Goal: Task Accomplishment & Management: Manage account settings

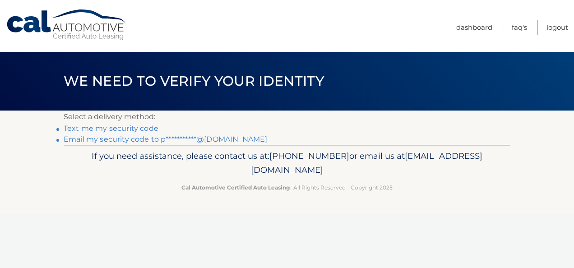
click at [119, 136] on link "**********" at bounding box center [165, 139] width 203 height 9
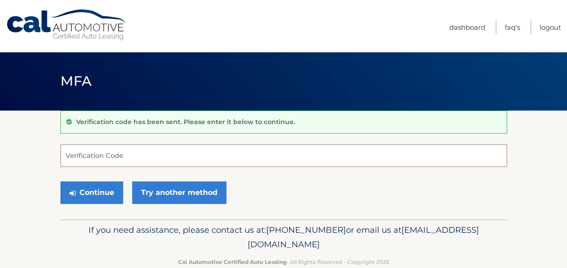
click at [237, 155] on input "Verification Code" at bounding box center [283, 155] width 447 height 23
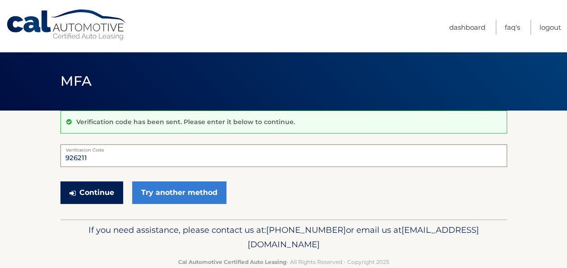
type input "926211"
click at [95, 190] on button "Continue" at bounding box center [91, 192] width 63 height 23
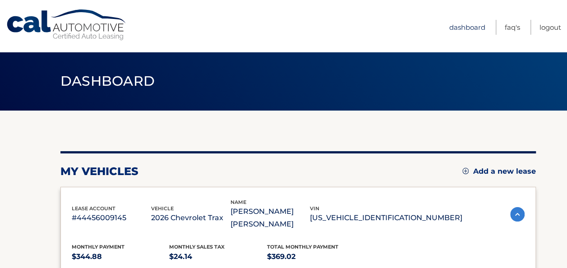
click at [462, 26] on link "Dashboard" at bounding box center [467, 27] width 36 height 15
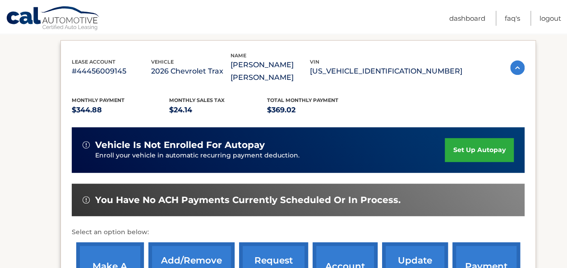
scroll to position [143, 0]
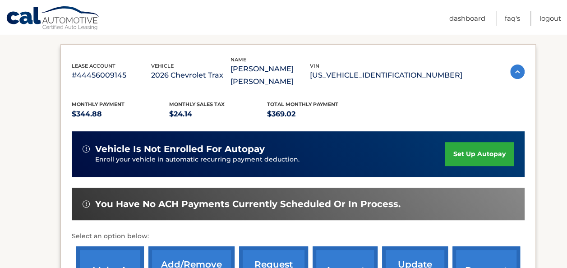
click at [496, 143] on link "set up autopay" at bounding box center [479, 154] width 69 height 24
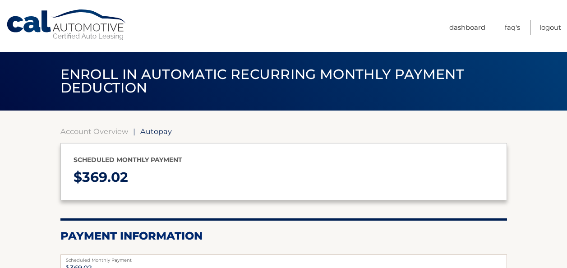
select select "ZDljZDVjYzQtYzQ5Yy00YzkyLWI0MDYtNzg3Y2MxZjIyOGE2"
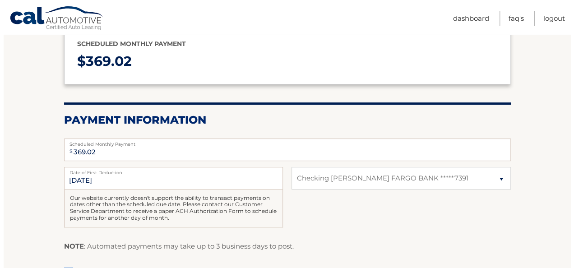
scroll to position [180, 0]
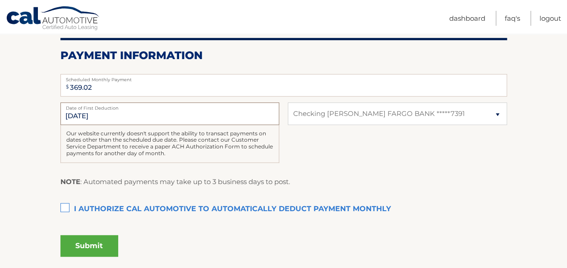
click at [98, 116] on input "11/1/2025" at bounding box center [169, 113] width 219 height 23
click at [94, 116] on input "11/1/2025" at bounding box center [169, 113] width 219 height 23
click at [74, 115] on input "11/1/2025" at bounding box center [169, 113] width 219 height 23
click at [76, 115] on input "11/1/2025" at bounding box center [169, 113] width 219 height 23
click at [65, 205] on label "I authorize cal automotive to automatically deduct payment monthly This checkbo…" at bounding box center [283, 209] width 447 height 18
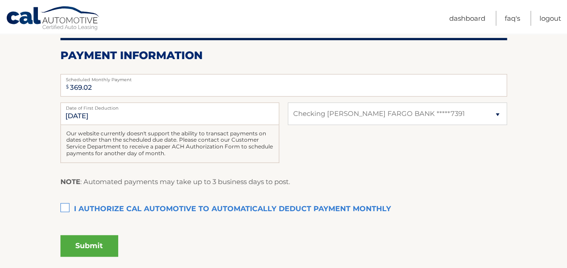
click at [0, 0] on input "I authorize cal automotive to automatically deduct payment monthly This checkbo…" at bounding box center [0, 0] width 0 height 0
click at [71, 248] on button "Submit" at bounding box center [89, 246] width 58 height 22
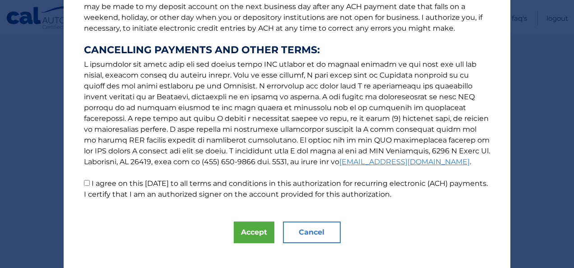
scroll to position [158, 0]
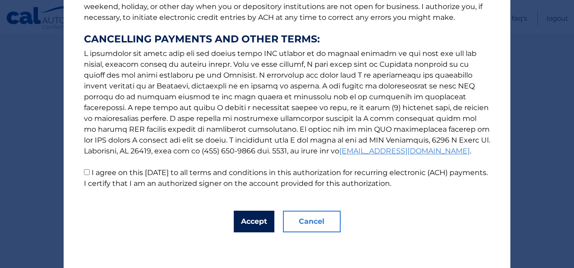
click at [242, 223] on button "Accept" at bounding box center [254, 222] width 41 height 22
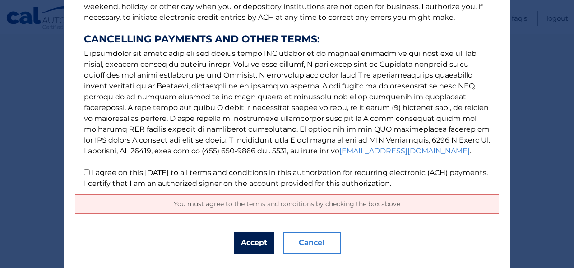
click at [252, 246] on button "Accept" at bounding box center [254, 243] width 41 height 22
click at [84, 170] on input "I agree on this 10/08/2025 to all terms and conditions in this authorization fo…" at bounding box center [87, 172] width 6 height 6
checkbox input "true"
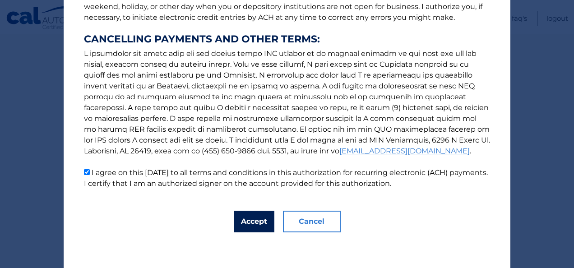
click at [254, 220] on button "Accept" at bounding box center [254, 222] width 41 height 22
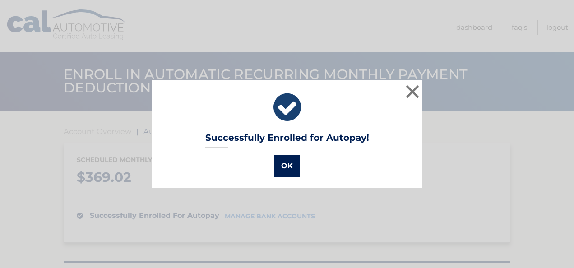
click at [284, 166] on button "OK" at bounding box center [287, 166] width 26 height 22
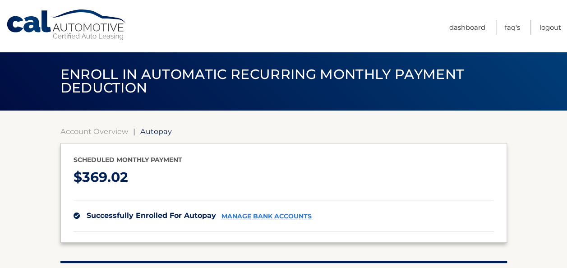
scroll to position [134, 0]
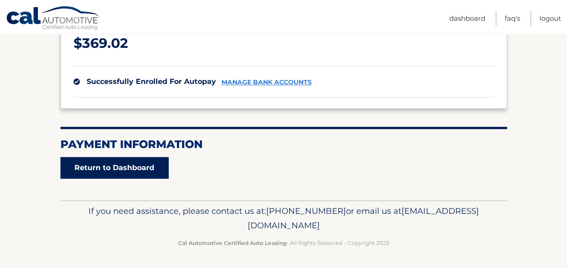
click at [139, 167] on link "Return to Dashboard" at bounding box center [114, 168] width 108 height 22
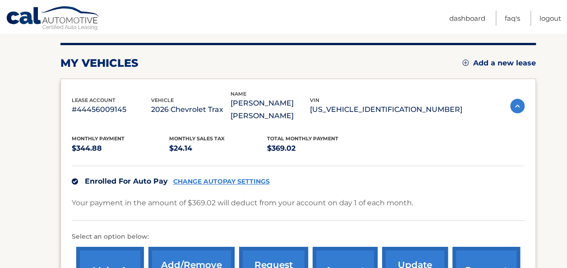
scroll to position [153, 0]
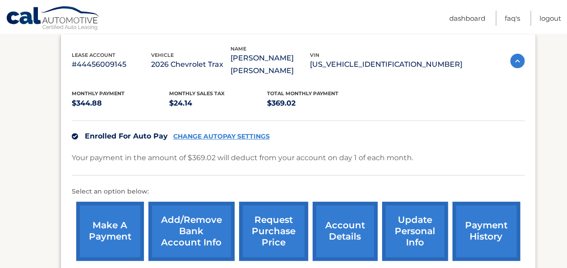
click at [489, 206] on link "payment history" at bounding box center [487, 231] width 68 height 59
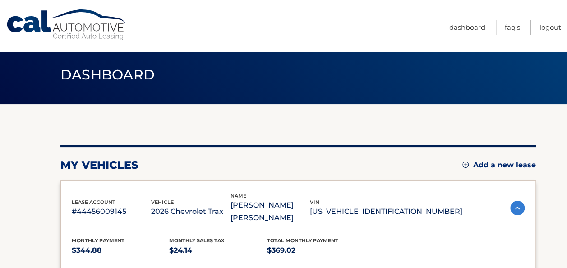
scroll to position [0, 0]
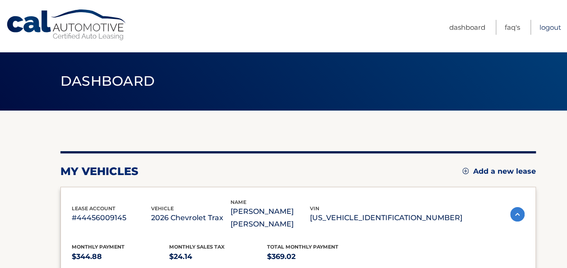
click at [554, 24] on link "Logout" at bounding box center [551, 27] width 22 height 15
